Goal: Task Accomplishment & Management: Use online tool/utility

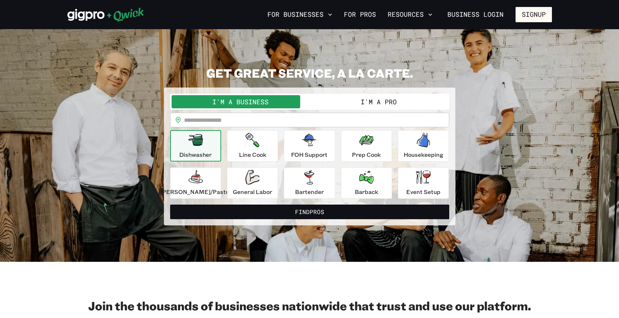
click at [375, 98] on button "I'm a Pro" at bounding box center [379, 101] width 138 height 13
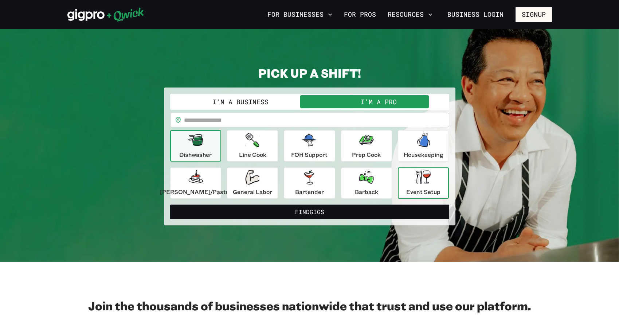
click at [422, 189] on p "Event Setup" at bounding box center [424, 191] width 34 height 9
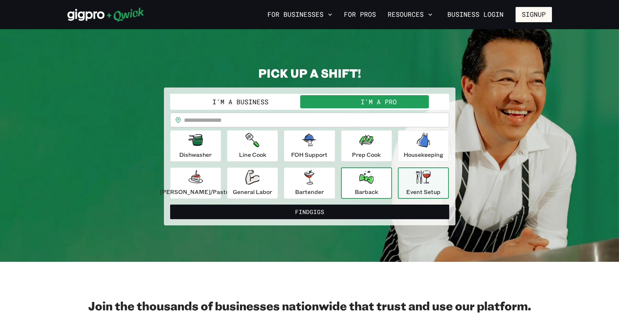
click at [362, 194] on p "Barback" at bounding box center [366, 191] width 23 height 9
click at [408, 190] on p "Event Setup" at bounding box center [424, 191] width 34 height 9
click at [306, 182] on icon "button" at bounding box center [309, 177] width 10 height 15
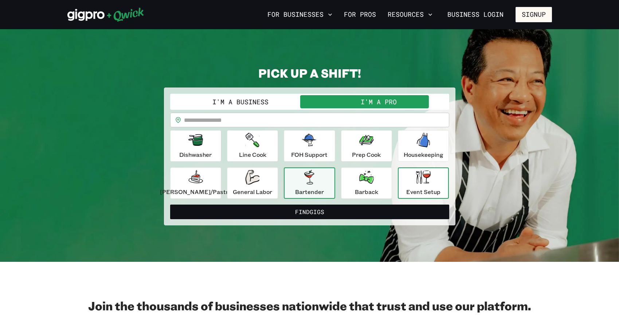
click at [415, 186] on div "Event Setup" at bounding box center [424, 183] width 34 height 26
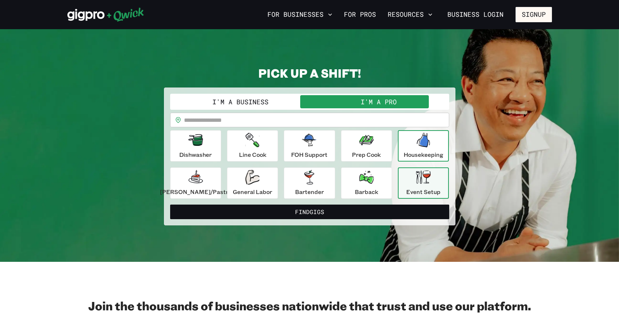
click at [424, 137] on div "Housekeeping" at bounding box center [424, 146] width 40 height 26
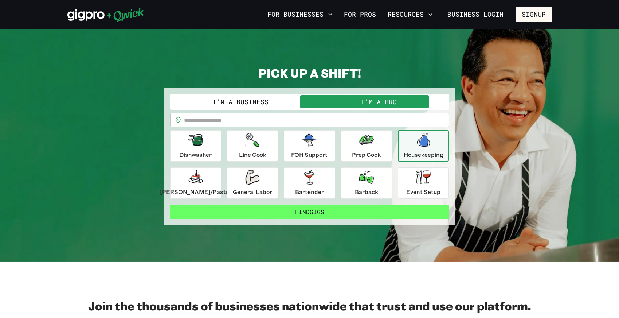
click at [314, 209] on button "Find Gigs" at bounding box center [309, 212] width 279 height 15
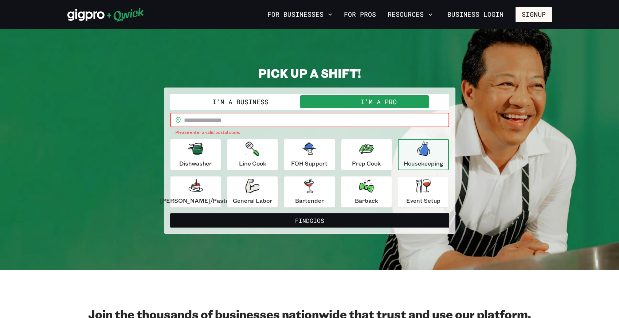
click at [221, 116] on input "text" at bounding box center [316, 120] width 265 height 15
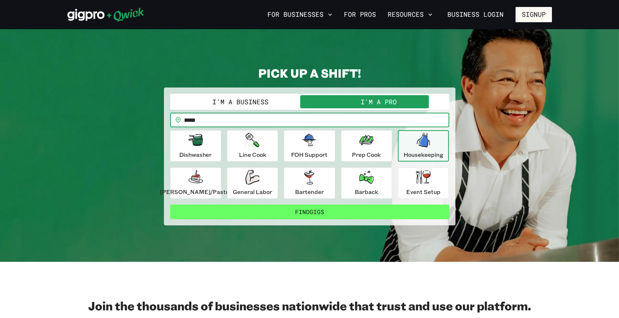
type input "*****"
click at [333, 213] on button "Find Gigs" at bounding box center [309, 212] width 279 height 15
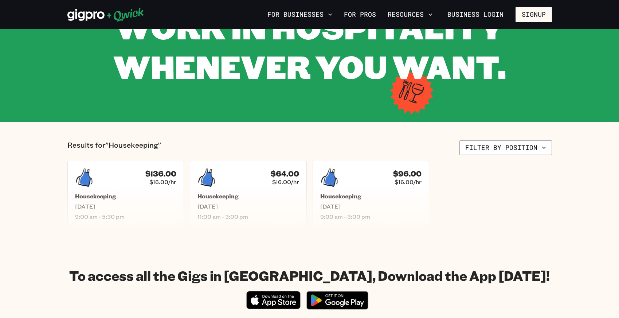
scroll to position [109, 0]
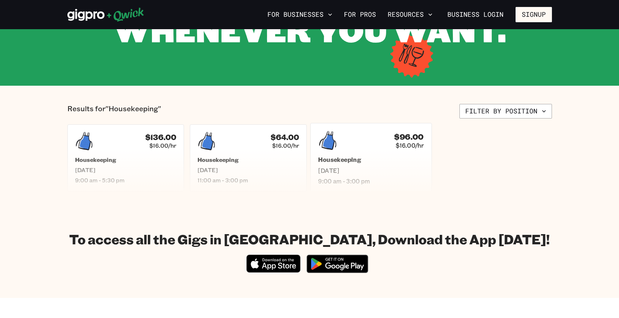
click at [334, 160] on h5 "Housekeeping" at bounding box center [371, 160] width 106 height 8
